Goal: Task Accomplishment & Management: Manage account settings

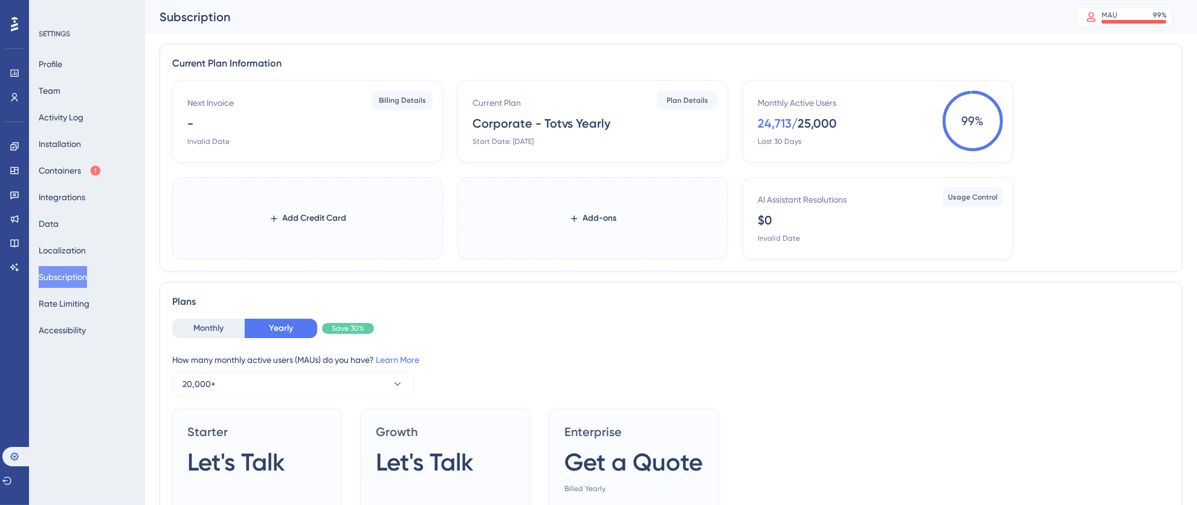
click at [48, 182] on div "Profile Team Activity Log Installation Containers Integrations Data Localizatio…" at bounding box center [88, 197] width 98 height 288
click at [51, 174] on button "Containers" at bounding box center [70, 171] width 63 height 22
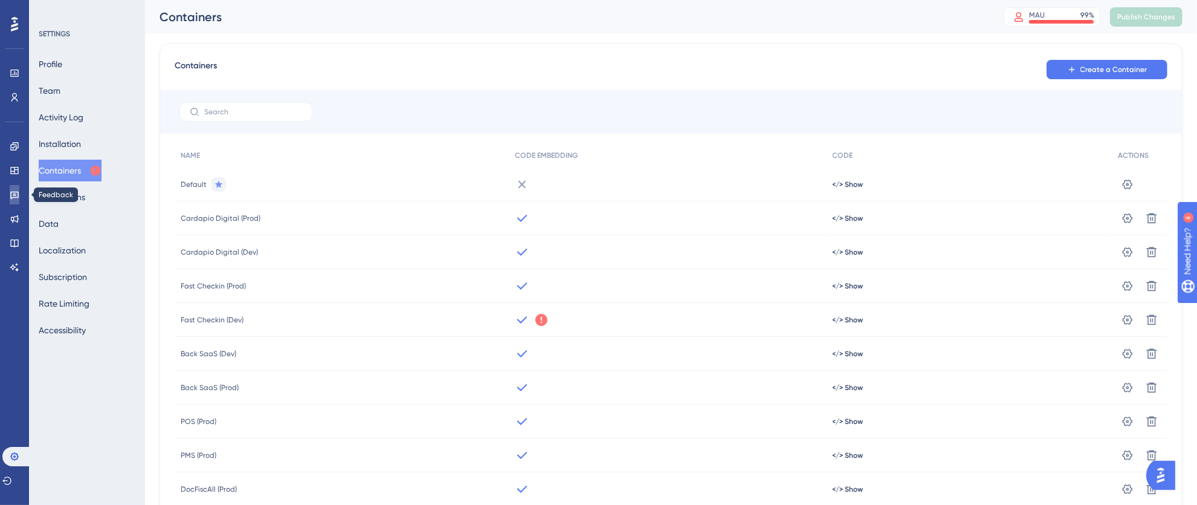
click at [15, 192] on icon at bounding box center [15, 195] width 10 height 10
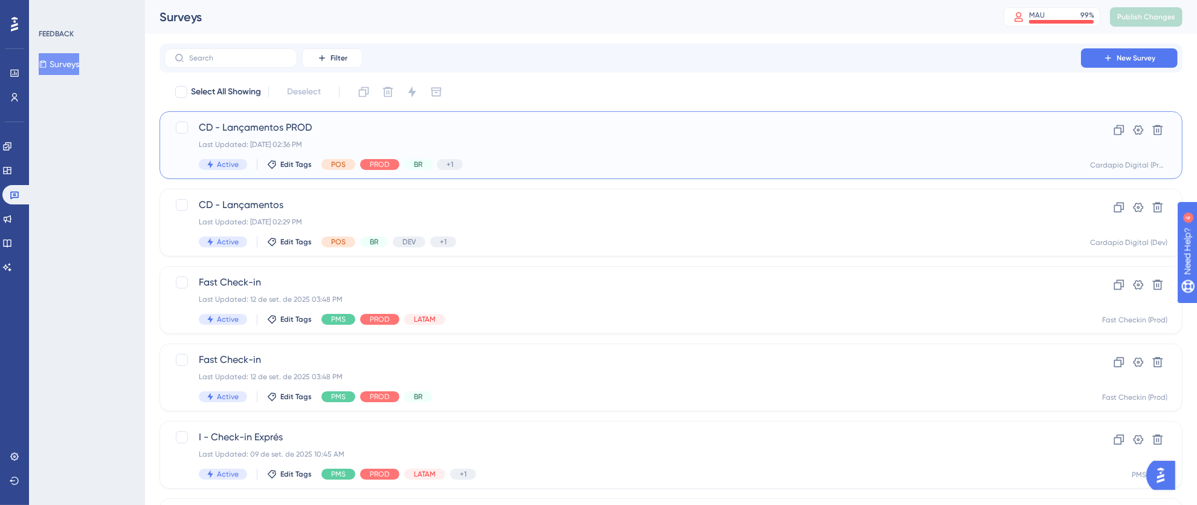
click at [560, 144] on div "Last Updated: [DATE] 02:36 PM" at bounding box center [623, 145] width 848 height 10
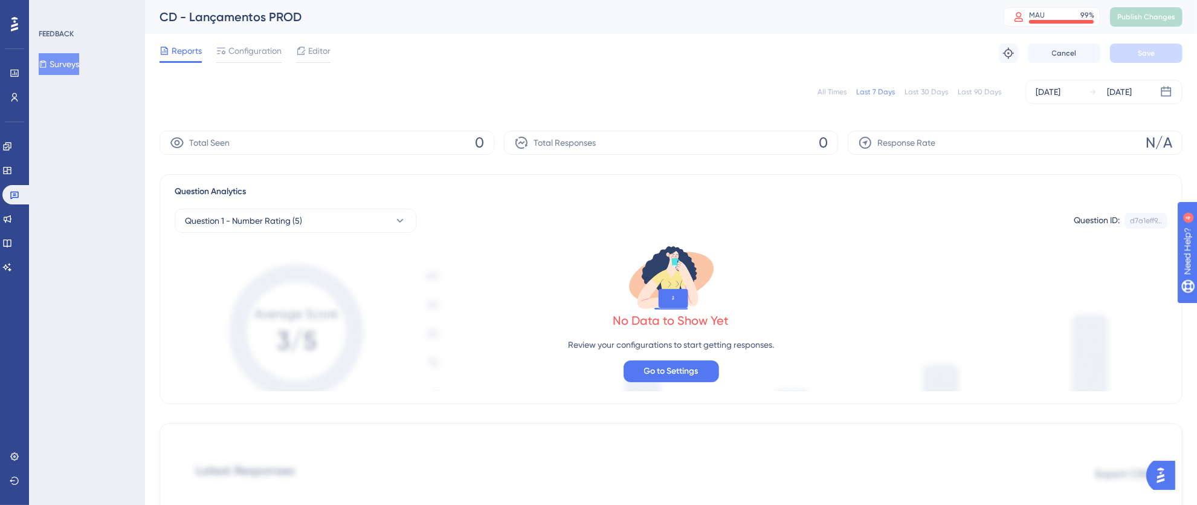
click at [838, 96] on div "All Times" at bounding box center [832, 92] width 29 height 10
click at [16, 195] on icon at bounding box center [15, 195] width 10 height 10
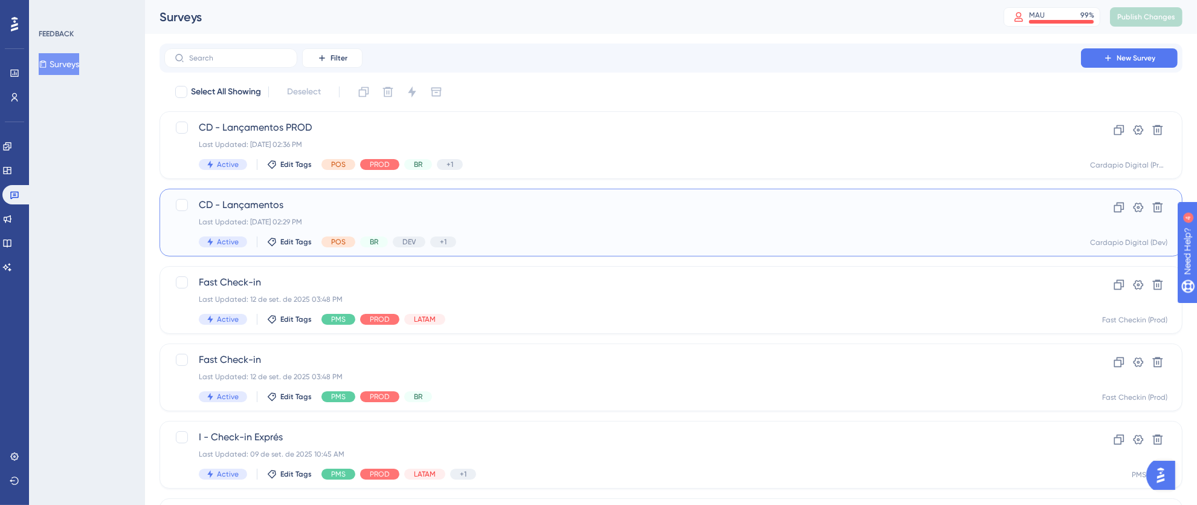
click at [643, 236] on div "Active Edit Tags POS BR DEV +1 Cardápio Digital" at bounding box center [623, 241] width 848 height 11
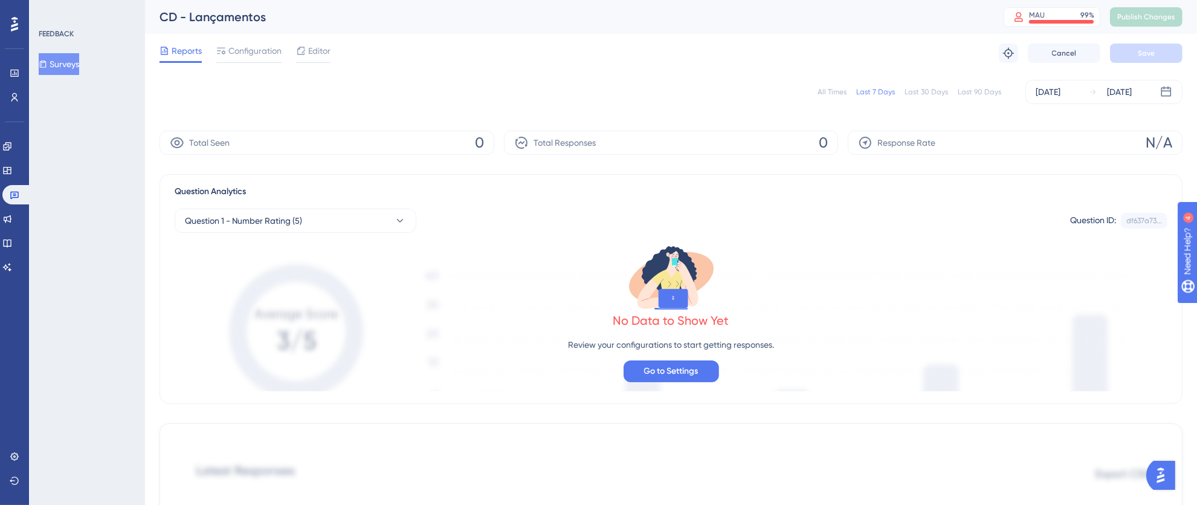
click at [838, 94] on div "All Times" at bounding box center [832, 92] width 29 height 10
click at [7, 189] on link at bounding box center [16, 194] width 29 height 19
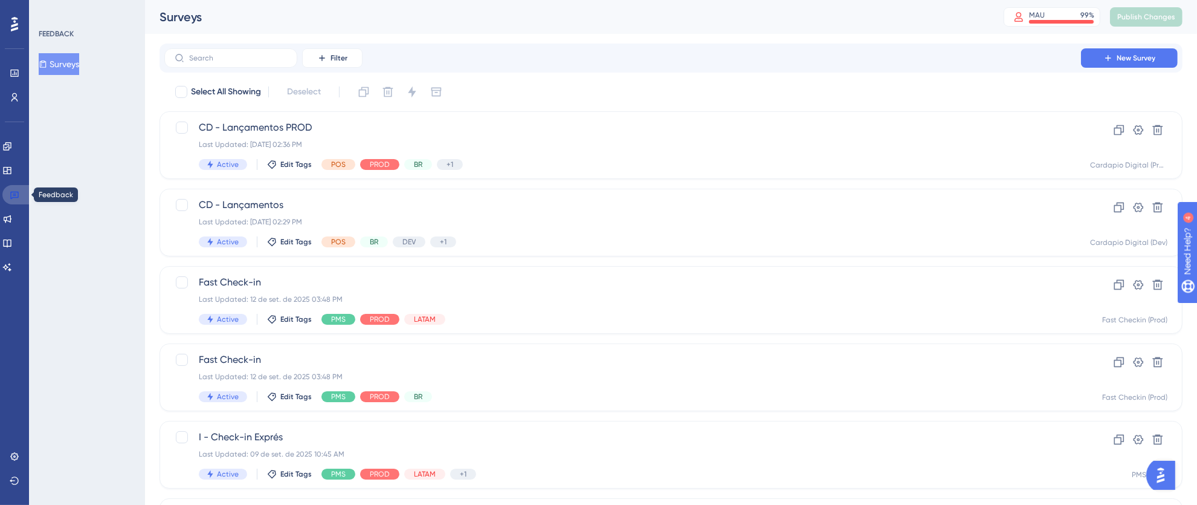
click at [10, 197] on icon at bounding box center [14, 196] width 8 height 8
click at [540, 163] on div "Active Edit Tags POS PROD BR +1 Cardápio Digital" at bounding box center [623, 164] width 848 height 11
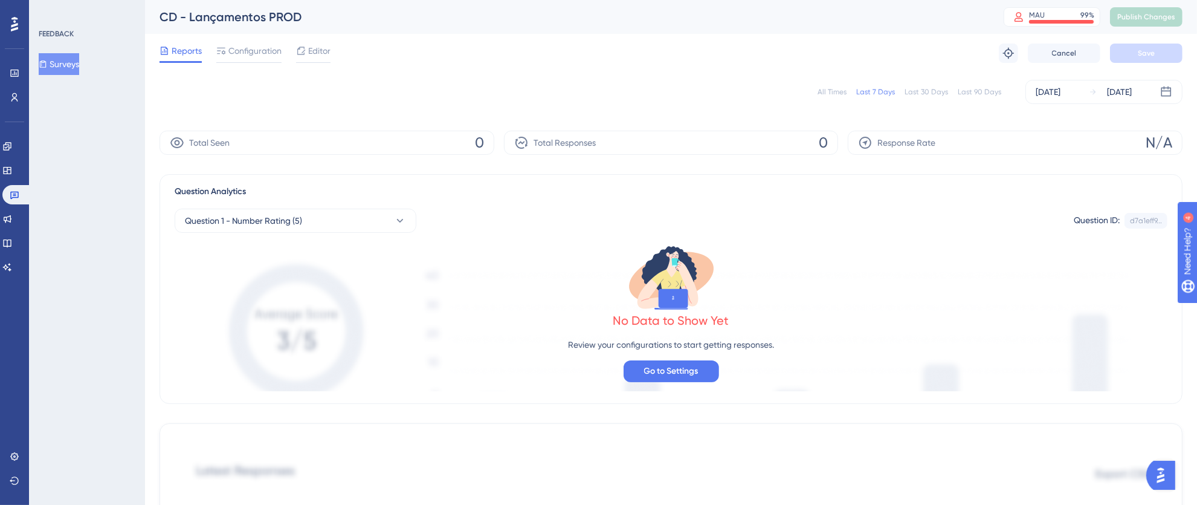
click at [843, 93] on div "All Times" at bounding box center [832, 92] width 29 height 10
click at [835, 93] on div "All Times" at bounding box center [832, 92] width 29 height 10
click at [248, 57] on span "Configuration" at bounding box center [254, 51] width 53 height 15
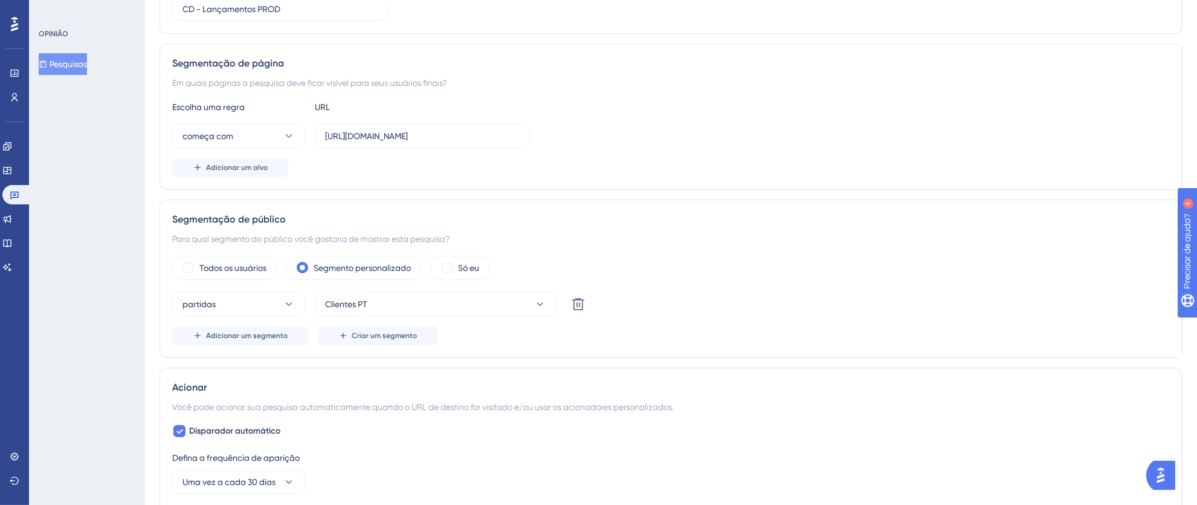
scroll to position [704, 0]
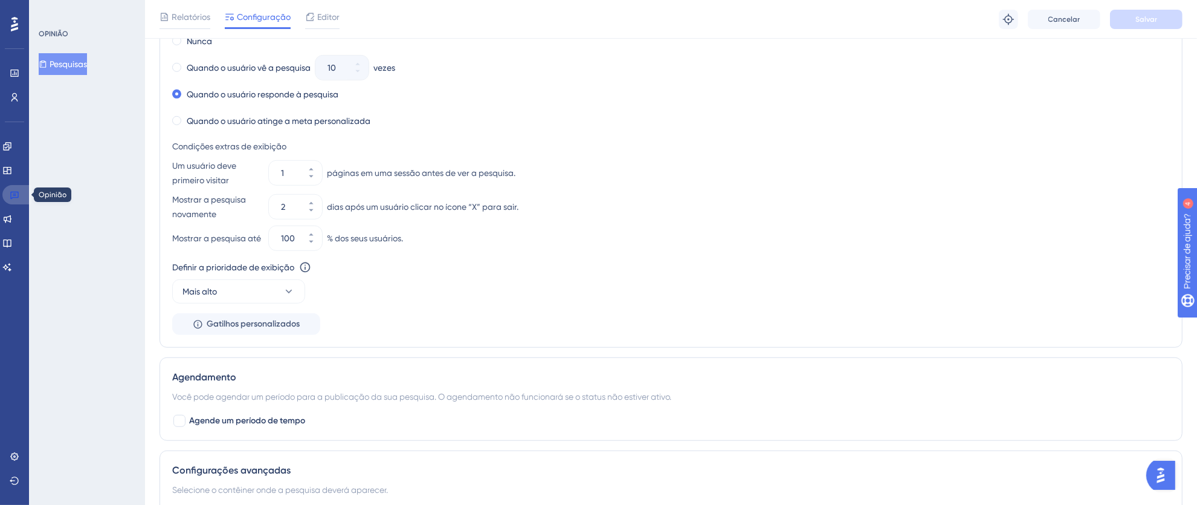
click at [11, 195] on icon at bounding box center [15, 195] width 10 height 10
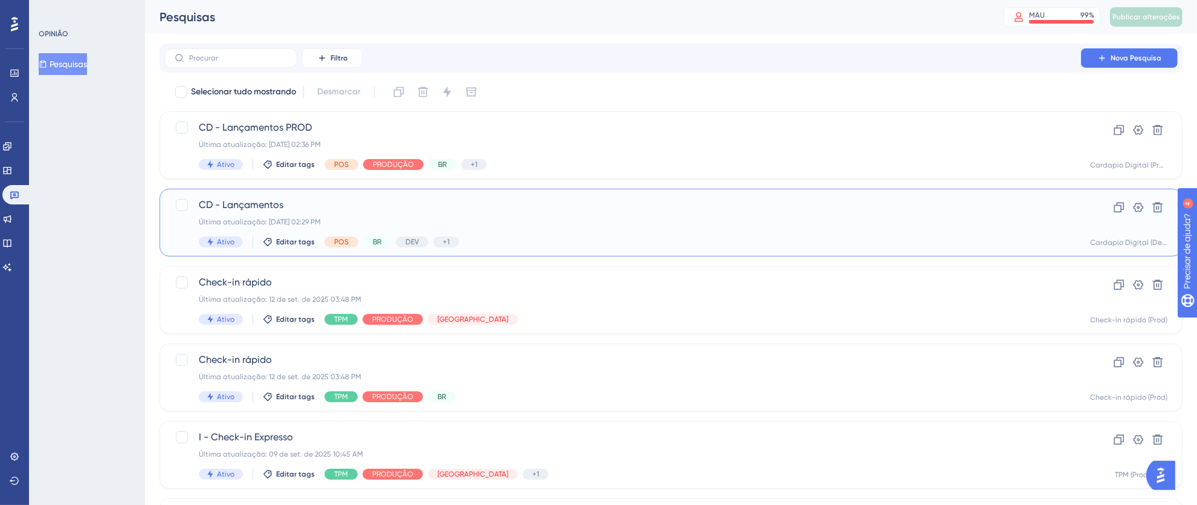
click at [760, 234] on div "CD - Lançamentos Última atualização: [DATE] 02:29 PM Ativo Editar tags POS BR D…" at bounding box center [623, 223] width 848 height 50
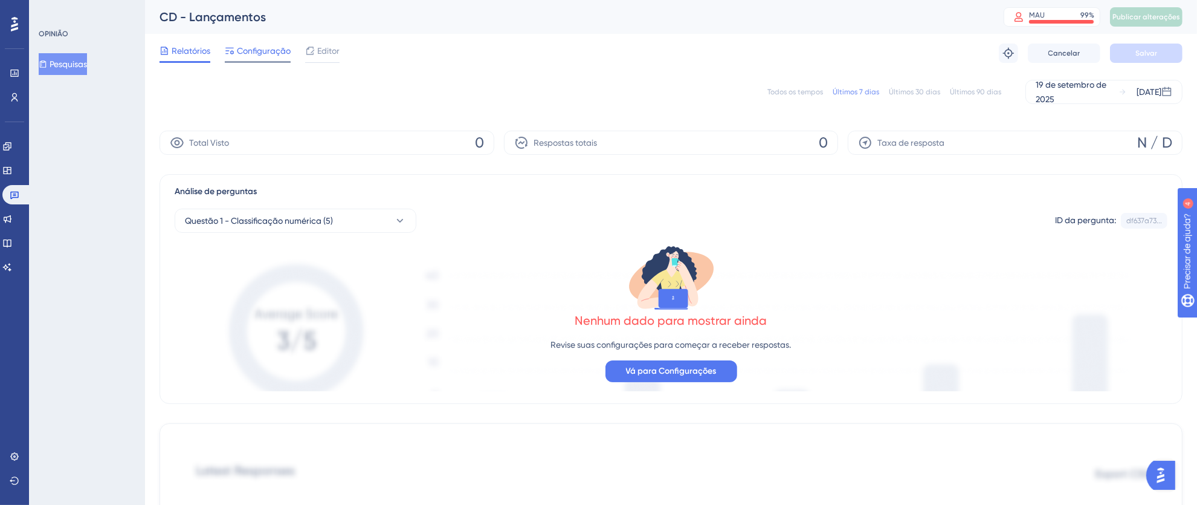
click at [265, 53] on font "Configuração" at bounding box center [264, 51] width 54 height 10
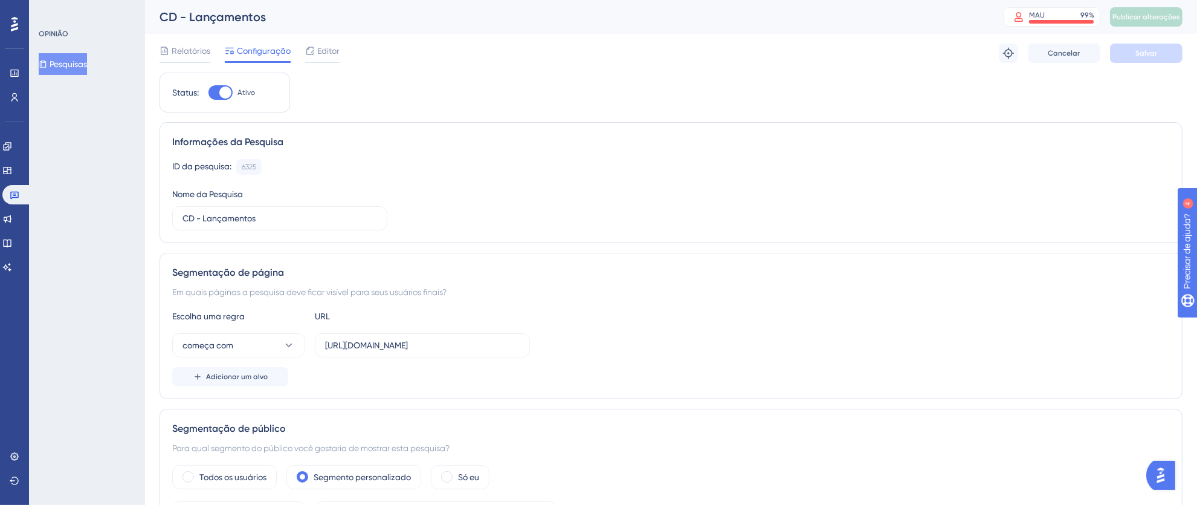
click at [833, 187] on div "ID da pesquisa: 6325 Cópia Nome da Pesquisa CD - Lançamentos" at bounding box center [671, 194] width 998 height 71
